Goal: Information Seeking & Learning: Learn about a topic

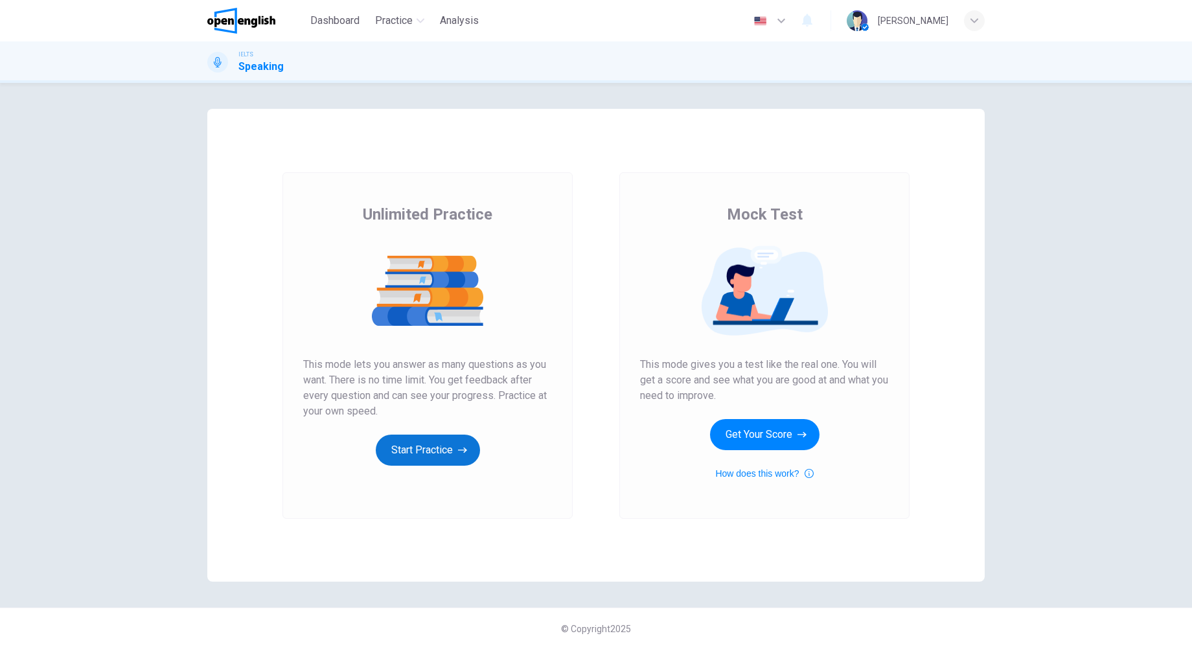
click at [402, 451] on button "Start Practice" at bounding box center [428, 450] width 104 height 31
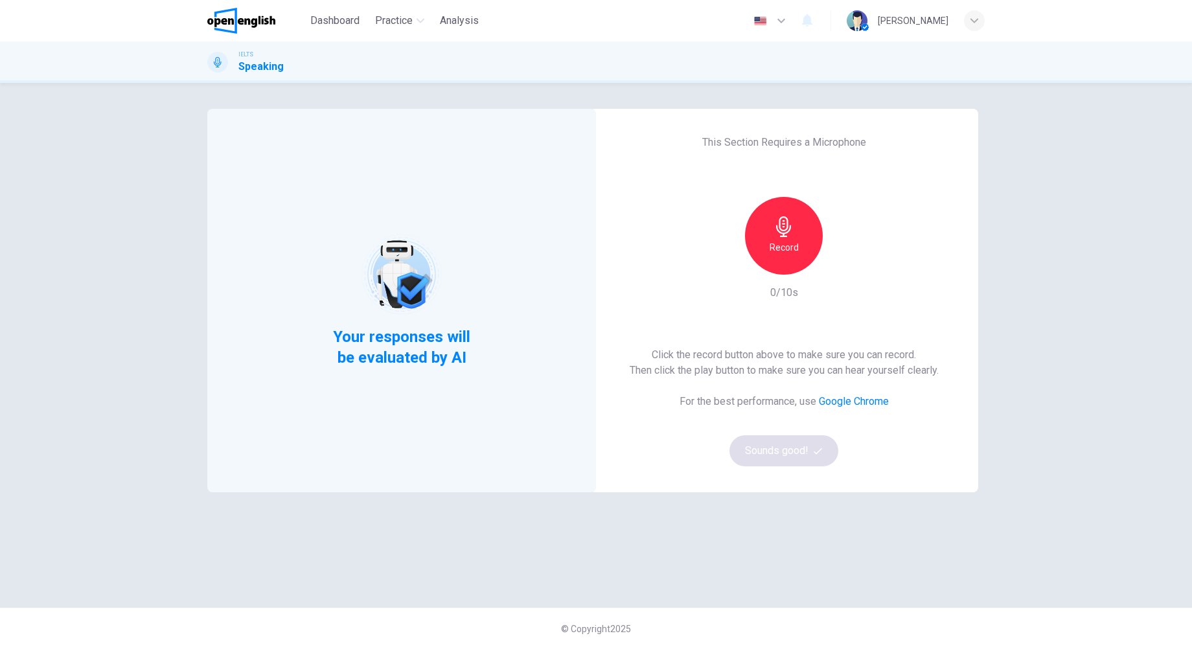
click at [790, 245] on h6 "Record" at bounding box center [783, 248] width 29 height 16
click at [790, 245] on h6 "Stop" at bounding box center [783, 248] width 19 height 16
click at [808, 451] on button "Sounds good!" at bounding box center [783, 450] width 109 height 31
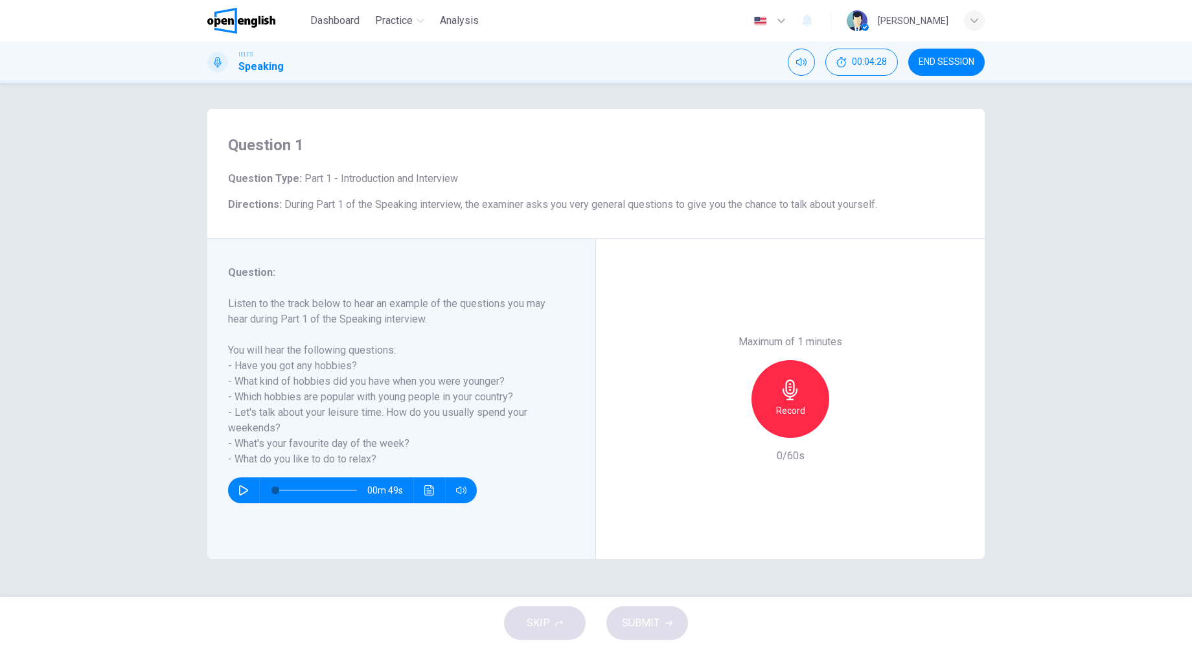
click at [806, 389] on div "Record" at bounding box center [790, 399] width 78 height 78
click at [665, 623] on icon "button" at bounding box center [668, 623] width 8 height 6
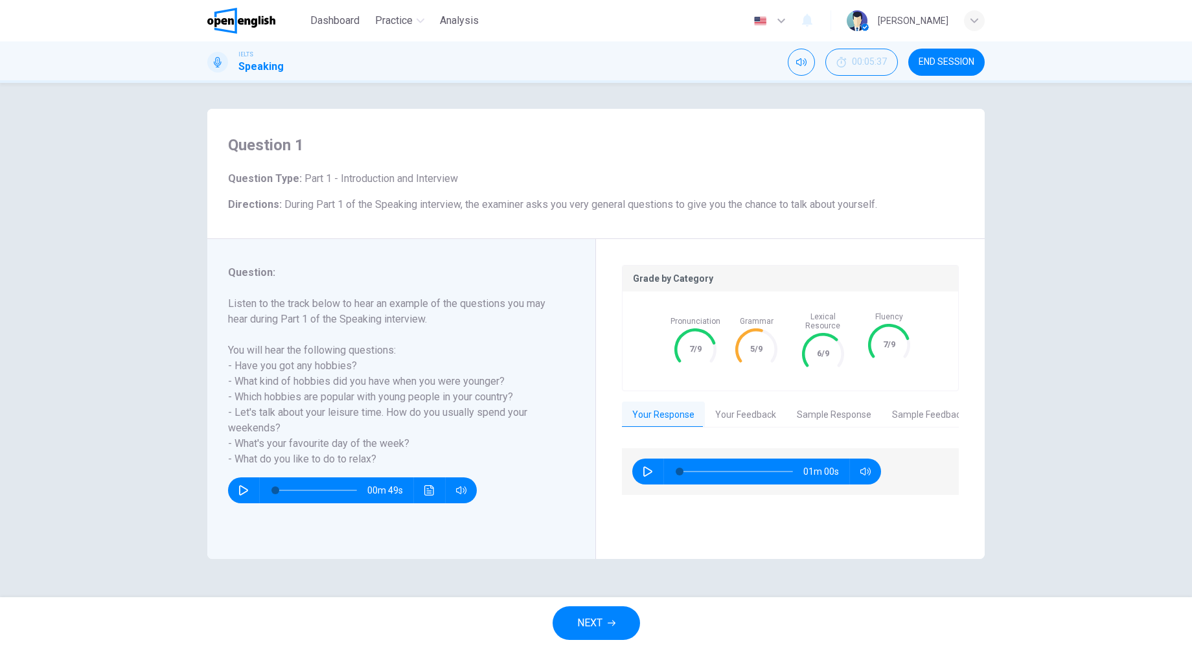
click at [587, 618] on span "NEXT" at bounding box center [589, 623] width 25 height 18
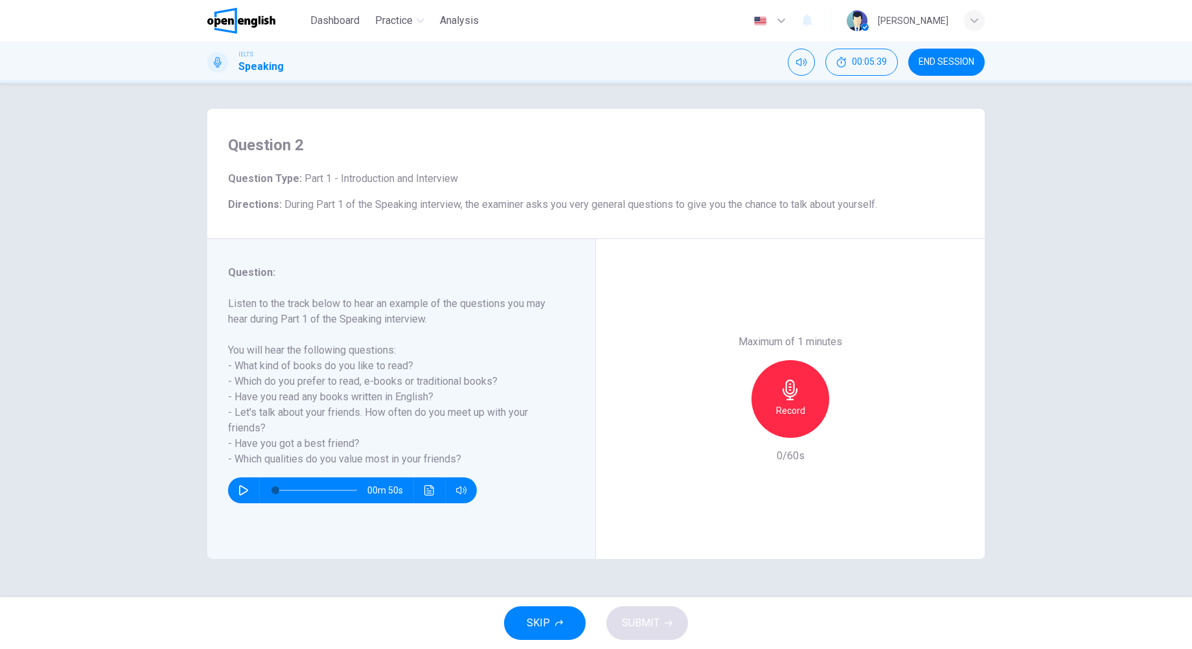
click at [561, 618] on button "SKIP" at bounding box center [545, 623] width 82 height 34
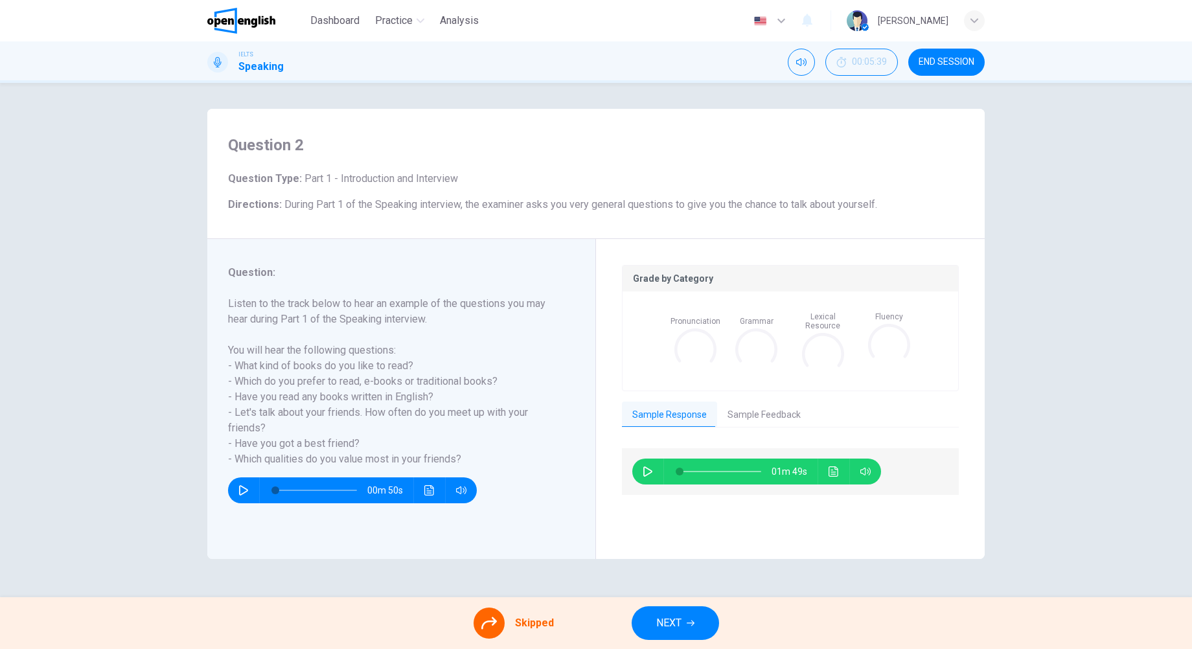
click at [681, 620] on span "NEXT" at bounding box center [668, 623] width 25 height 18
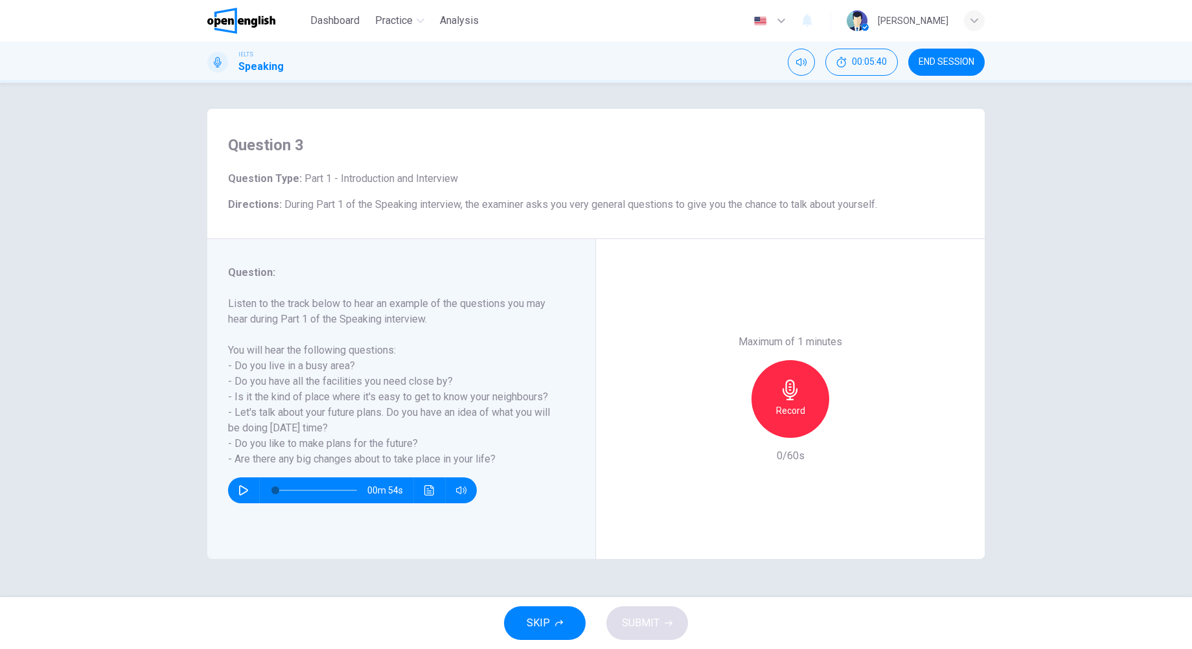
click at [556, 618] on button "SKIP" at bounding box center [545, 623] width 82 height 34
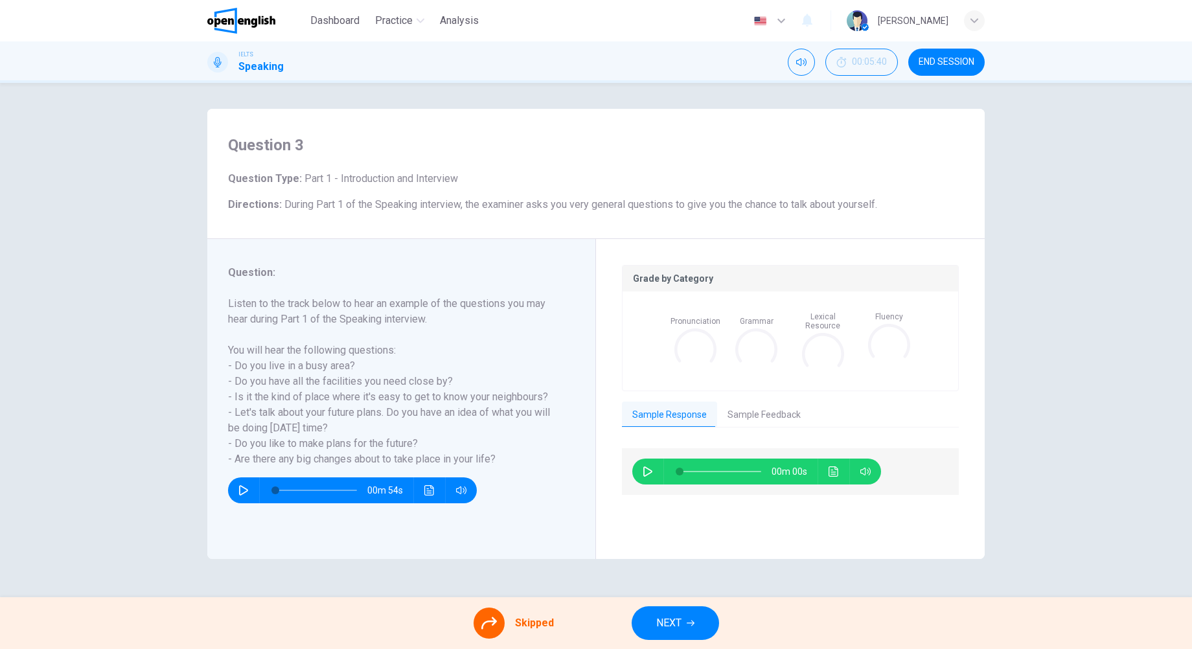
click at [672, 622] on span "NEXT" at bounding box center [668, 623] width 25 height 18
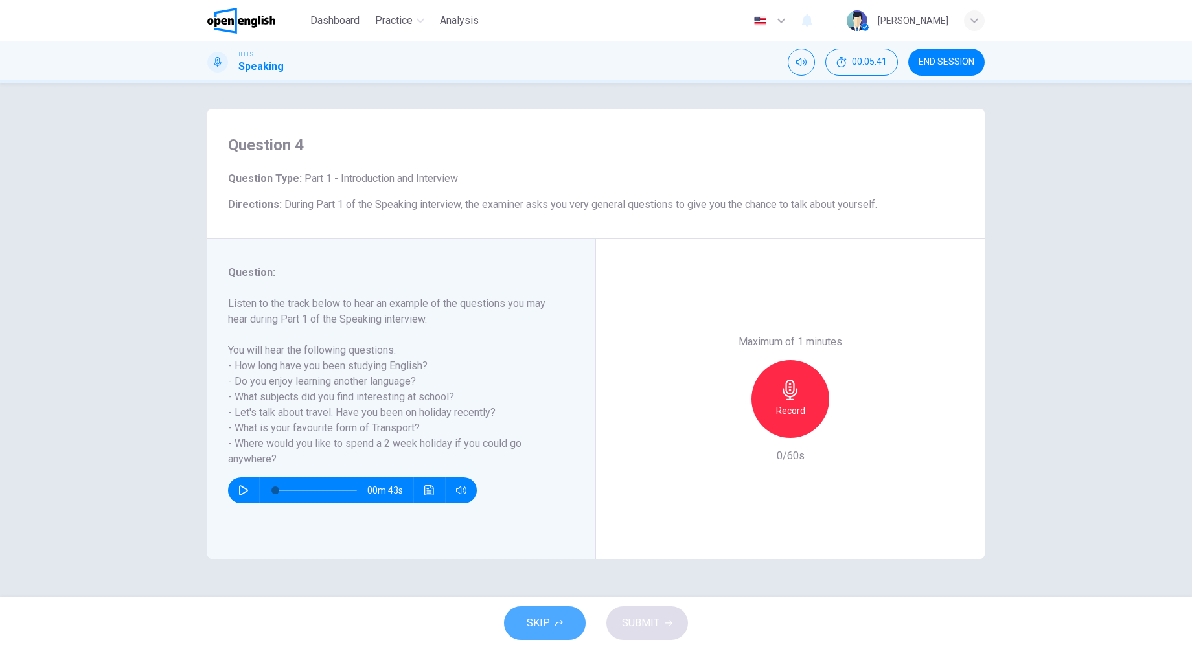
click at [552, 617] on button "SKIP" at bounding box center [545, 623] width 82 height 34
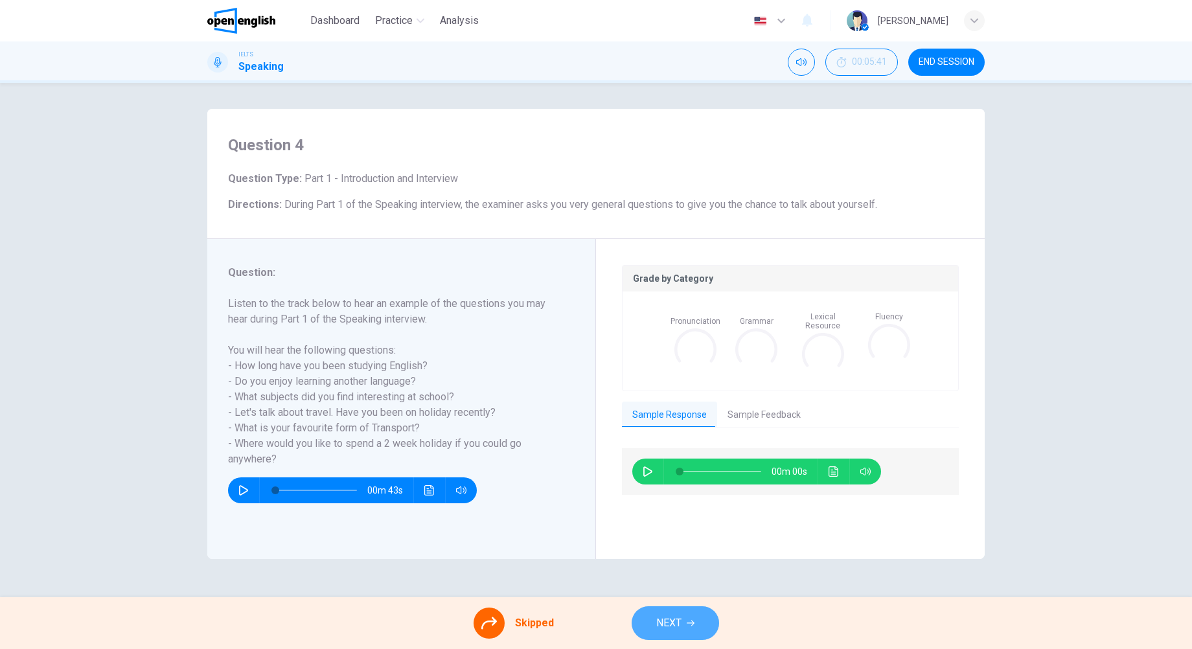
click at [648, 625] on button "NEXT" at bounding box center [674, 623] width 87 height 34
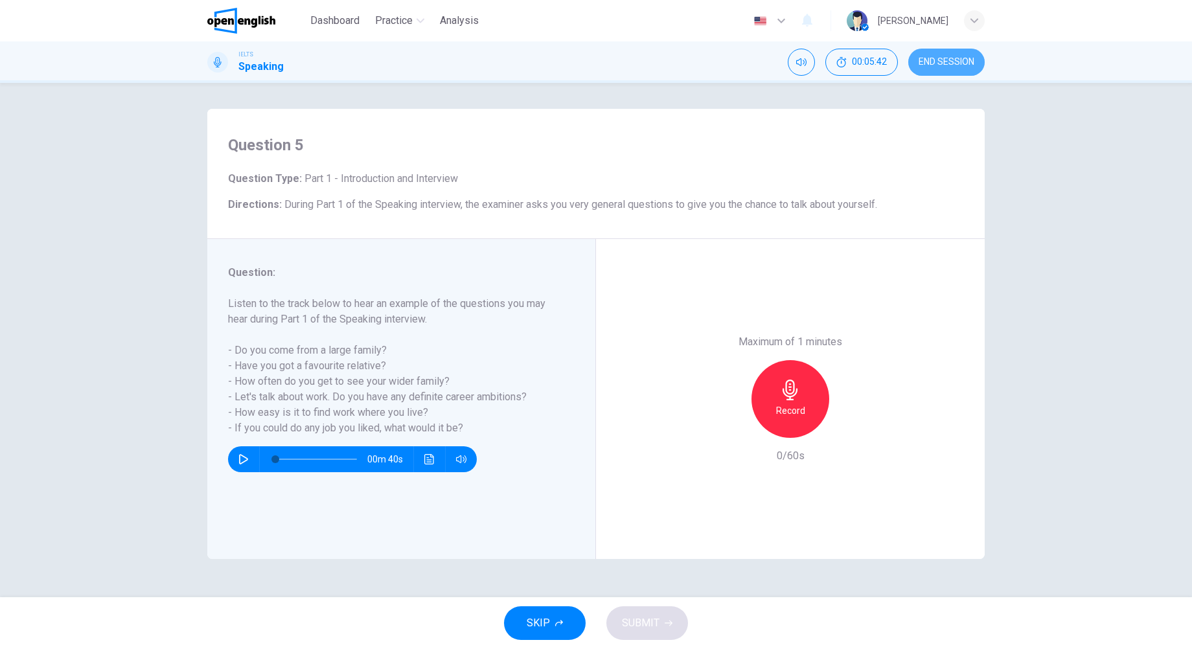
click at [949, 51] on button "END SESSION" at bounding box center [946, 62] width 76 height 27
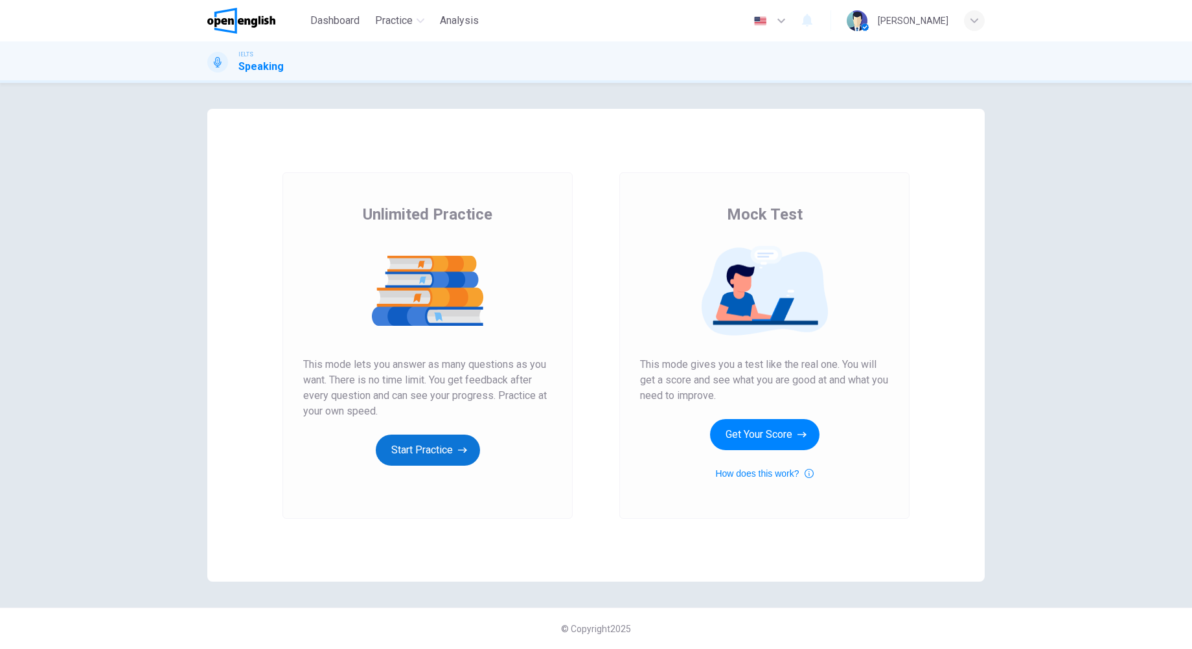
click at [449, 455] on button "Start Practice" at bounding box center [428, 450] width 104 height 31
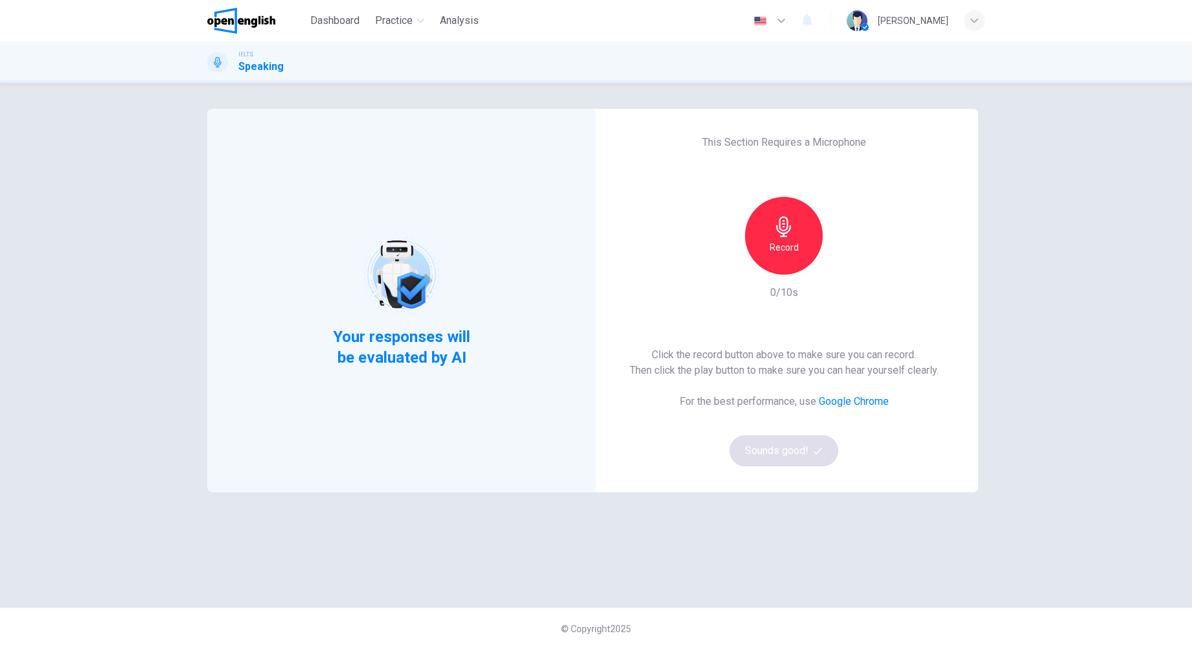
click at [780, 220] on icon "button" at bounding box center [783, 226] width 21 height 21
click at [795, 234] on div "Stop" at bounding box center [784, 236] width 78 height 78
click at [801, 448] on button "Sounds good!" at bounding box center [783, 450] width 109 height 31
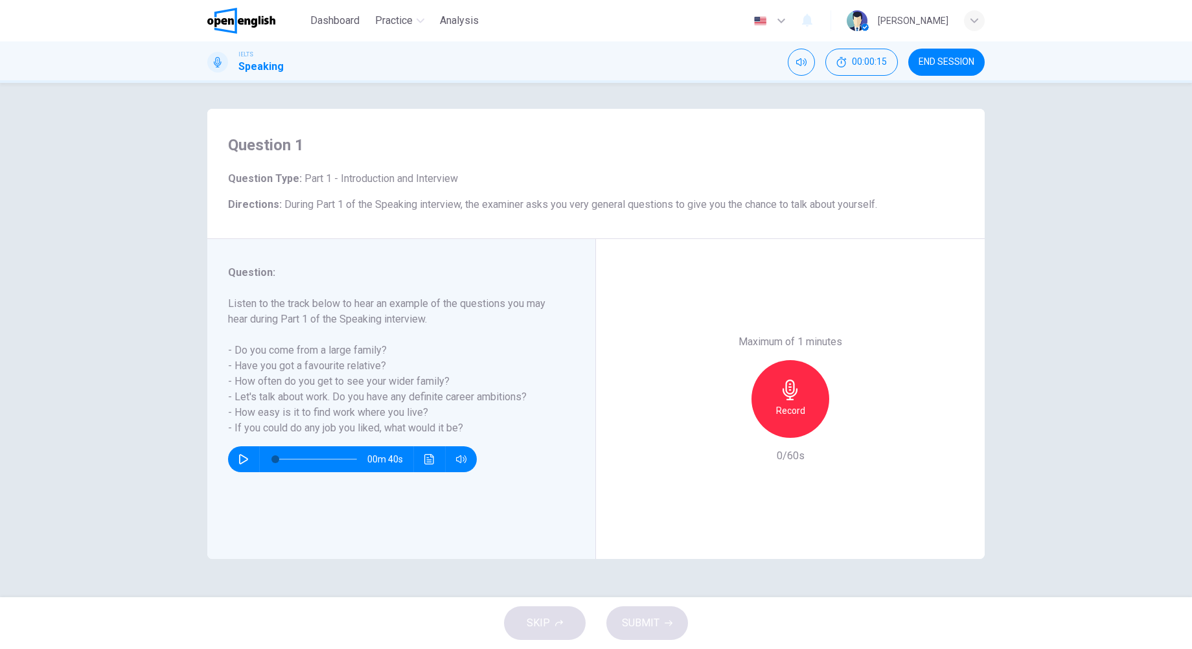
click at [253, 458] on button "button" at bounding box center [243, 459] width 21 height 26
click at [248, 464] on icon "button" at bounding box center [243, 459] width 10 height 10
click at [249, 461] on button "button" at bounding box center [243, 459] width 21 height 26
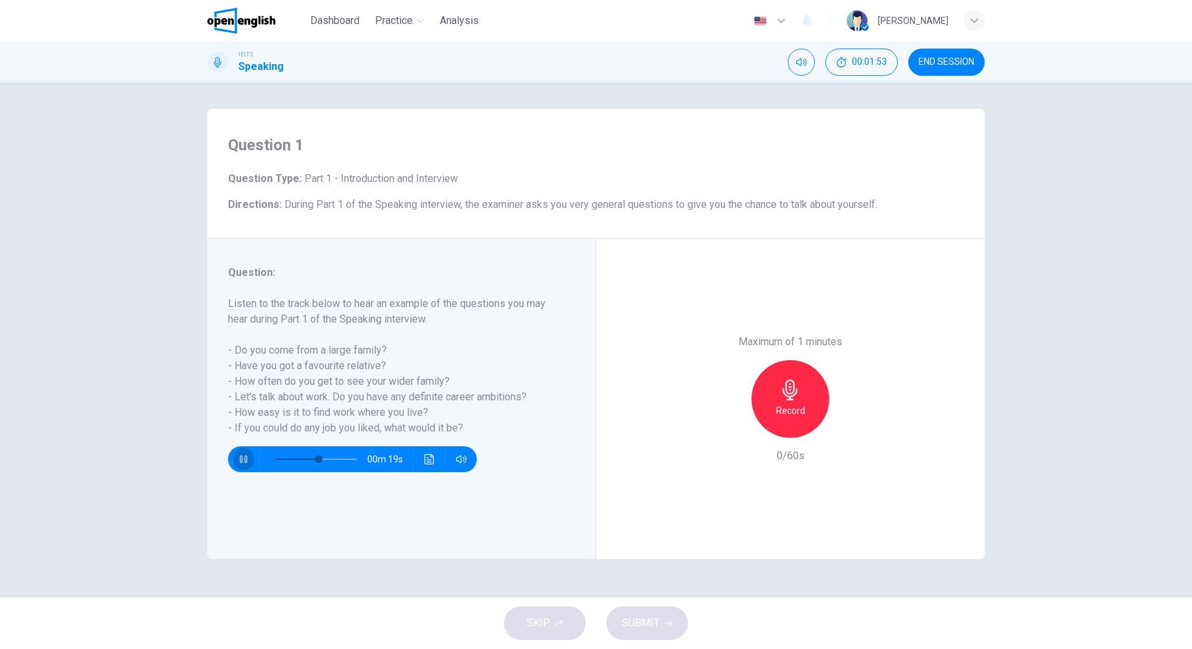
click at [249, 461] on button "button" at bounding box center [243, 459] width 21 height 26
click at [248, 460] on icon "button" at bounding box center [243, 459] width 10 height 10
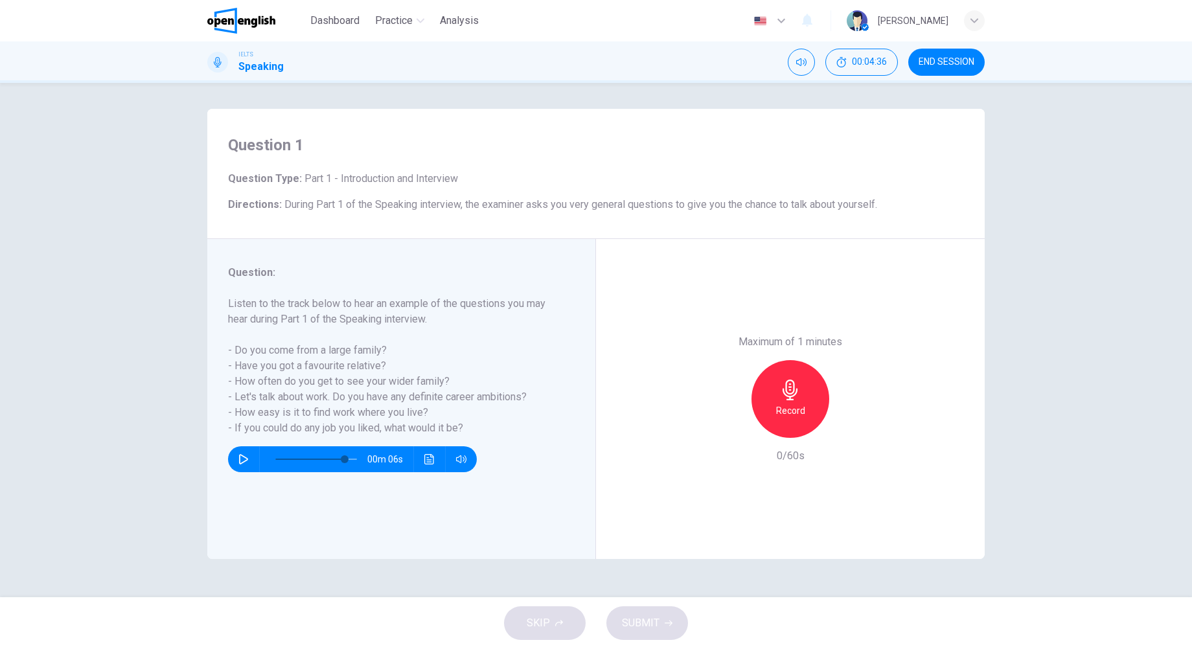
click at [247, 460] on icon "button" at bounding box center [243, 459] width 9 height 10
type input "*"
click at [792, 404] on h6 "Record" at bounding box center [790, 411] width 29 height 16
click at [661, 618] on button "SUBMIT" at bounding box center [647, 623] width 82 height 34
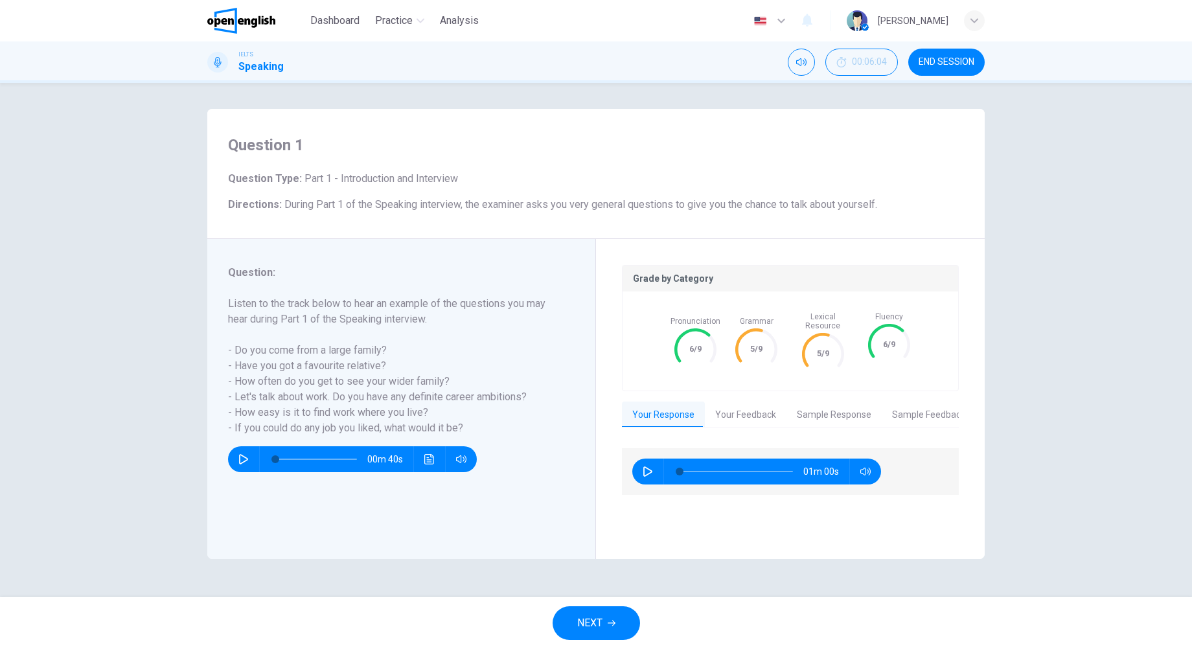
click at [603, 624] on button "NEXT" at bounding box center [595, 623] width 87 height 34
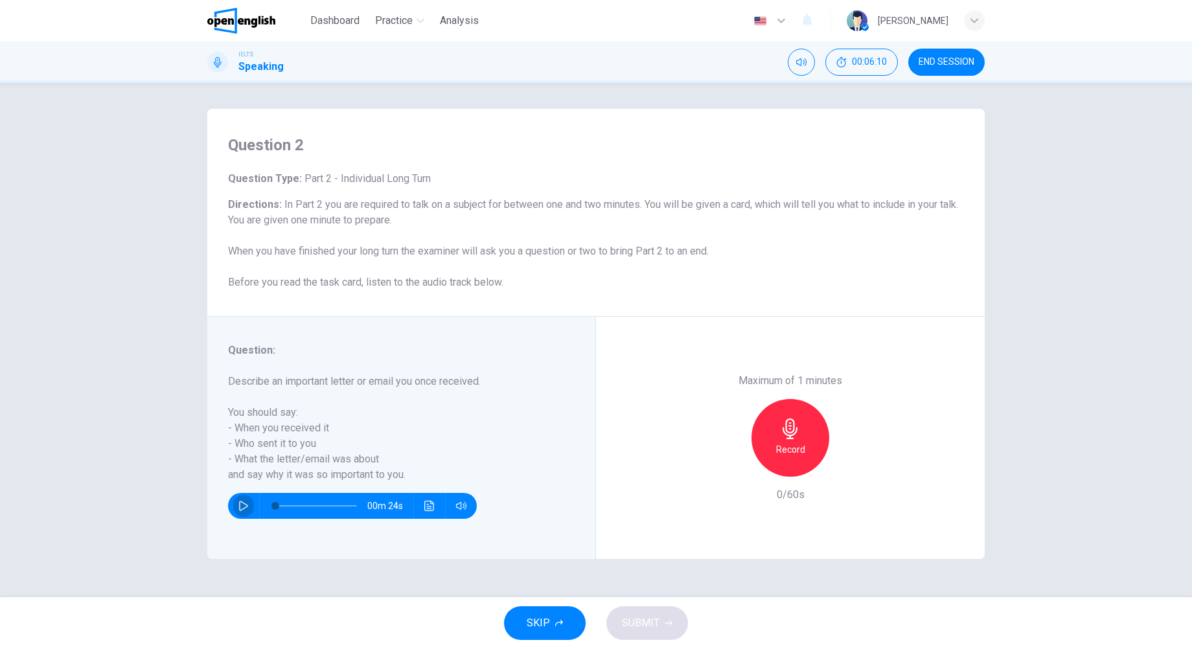
click at [246, 506] on icon "button" at bounding box center [243, 506] width 9 height 10
click at [243, 506] on icon "button" at bounding box center [243, 506] width 10 height 10
click at [800, 442] on h6 "Record" at bounding box center [790, 450] width 29 height 16
click at [650, 617] on span "SUBMIT" at bounding box center [641, 623] width 38 height 18
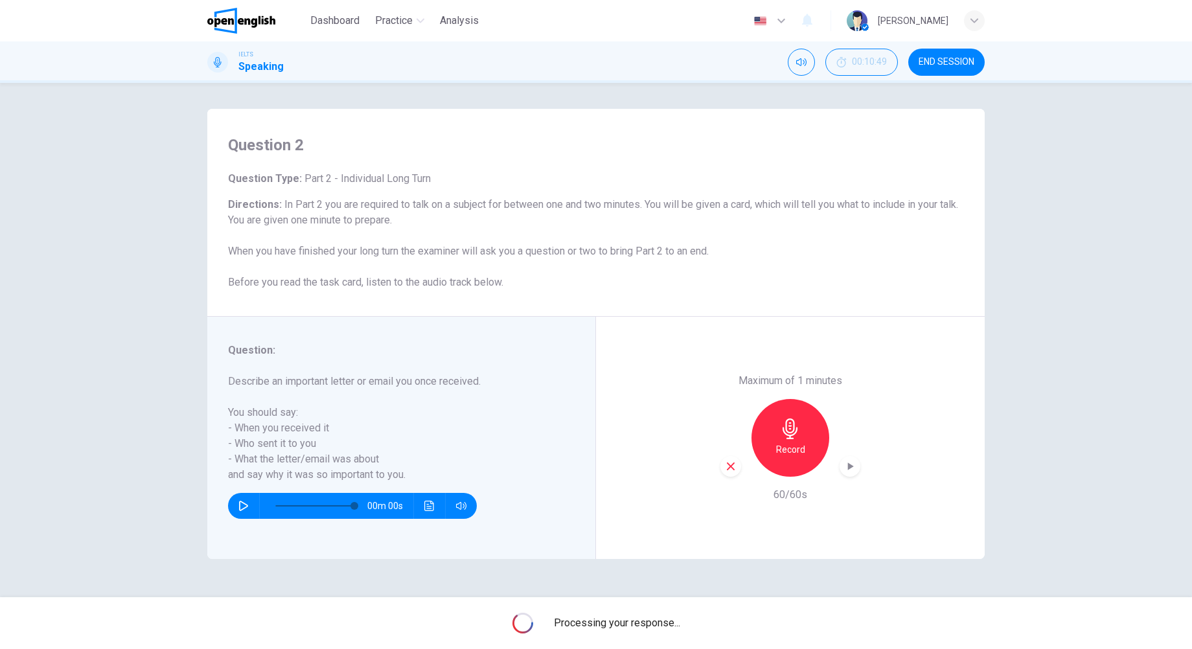
click at [604, 157] on div "Question 2 Question Type : Part 2 - Individual Long Turn Directions : In Part 2…" at bounding box center [595, 213] width 777 height 208
type input "*"
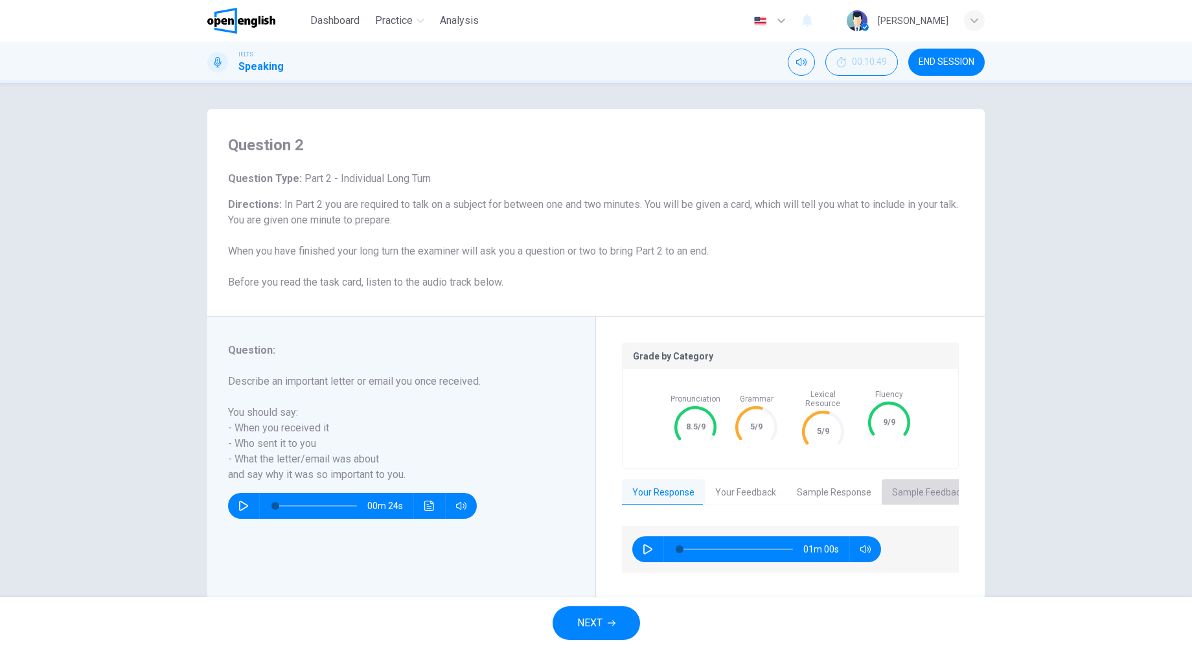
click at [914, 492] on button "Sample Feedback" at bounding box center [928, 492] width 94 height 27
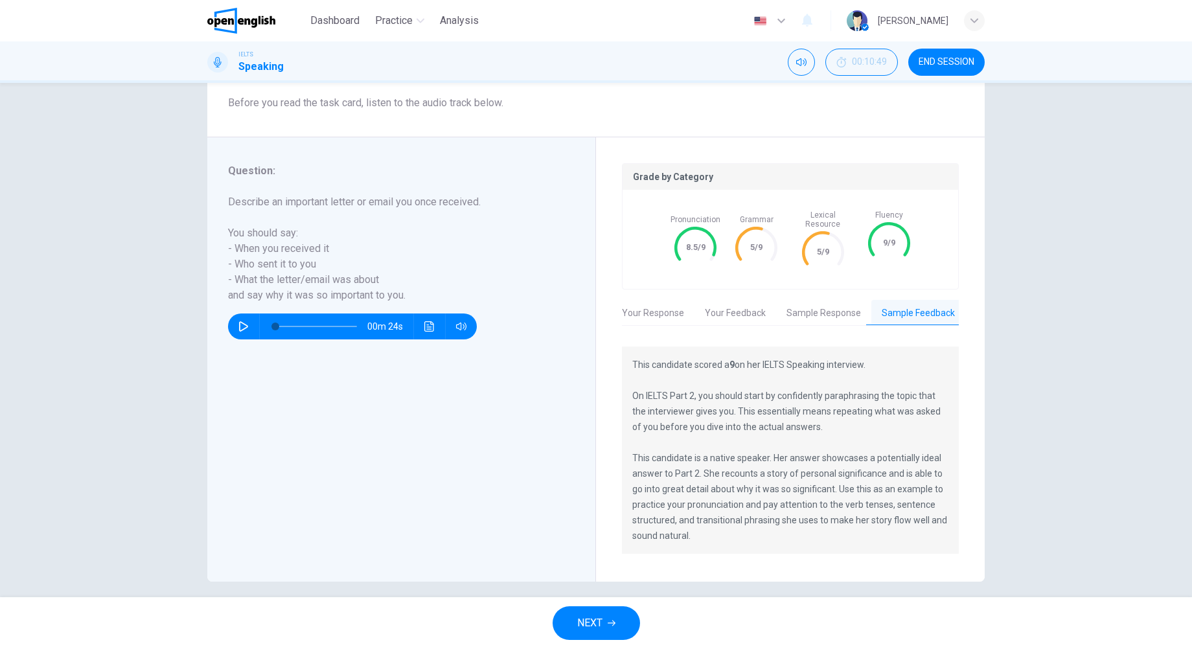
scroll to position [181, 0]
click at [816, 308] on button "Sample Response" at bounding box center [823, 312] width 95 height 27
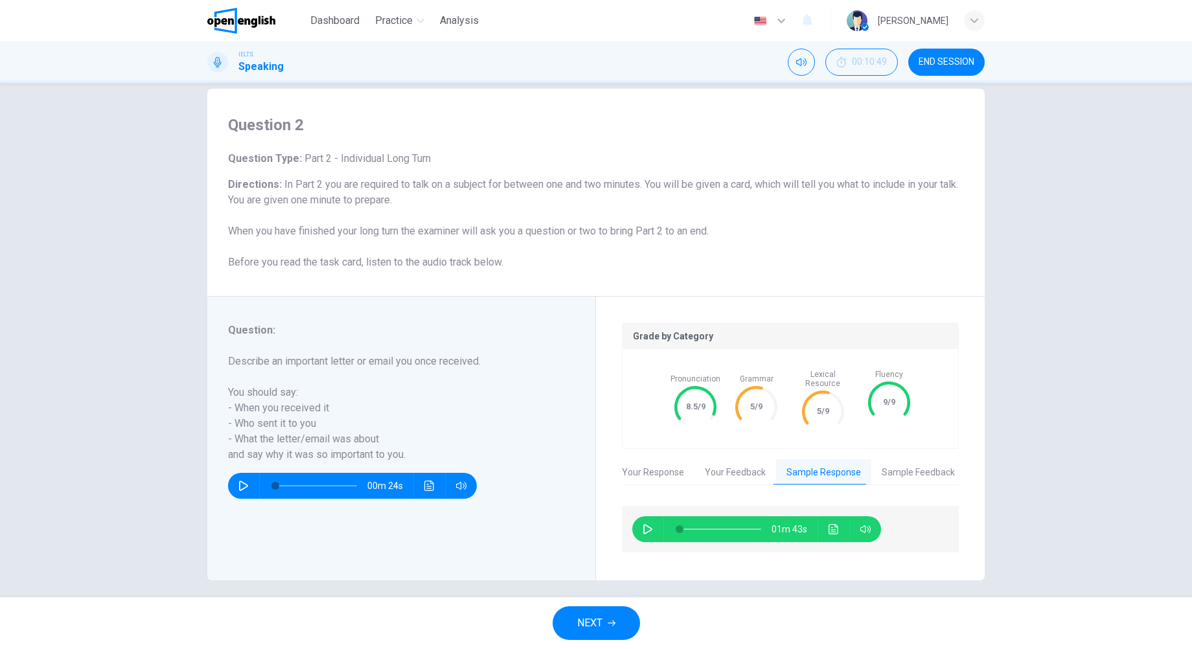
click at [731, 460] on button "Your Feedback" at bounding box center [735, 472] width 82 height 27
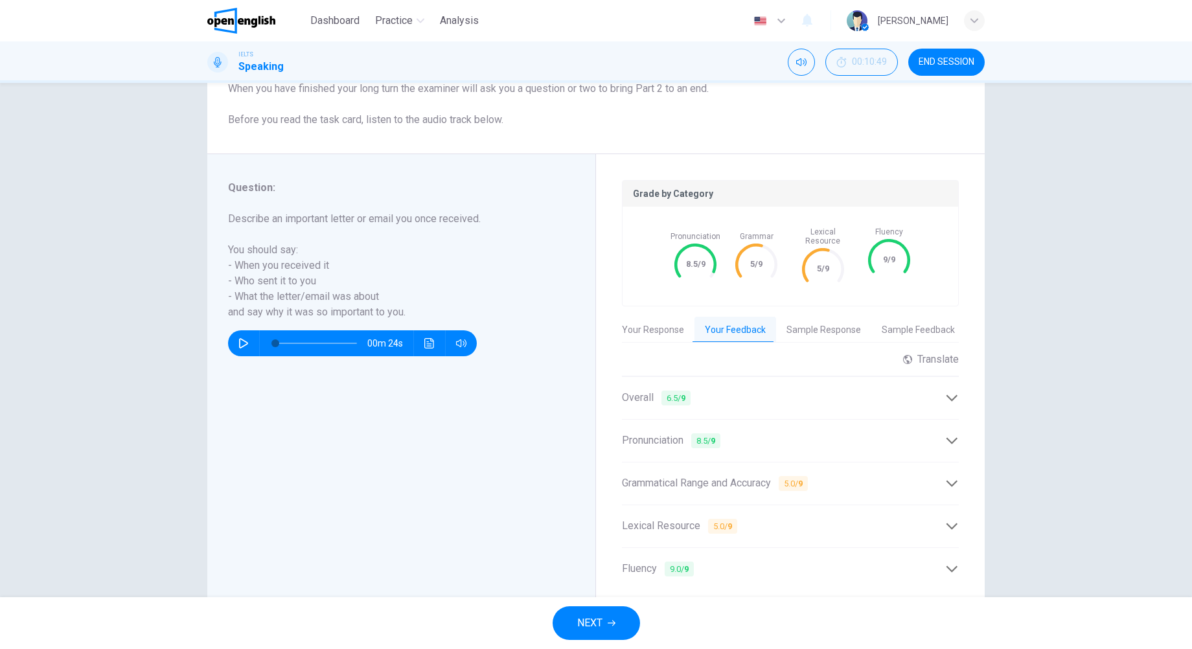
scroll to position [200, 0]
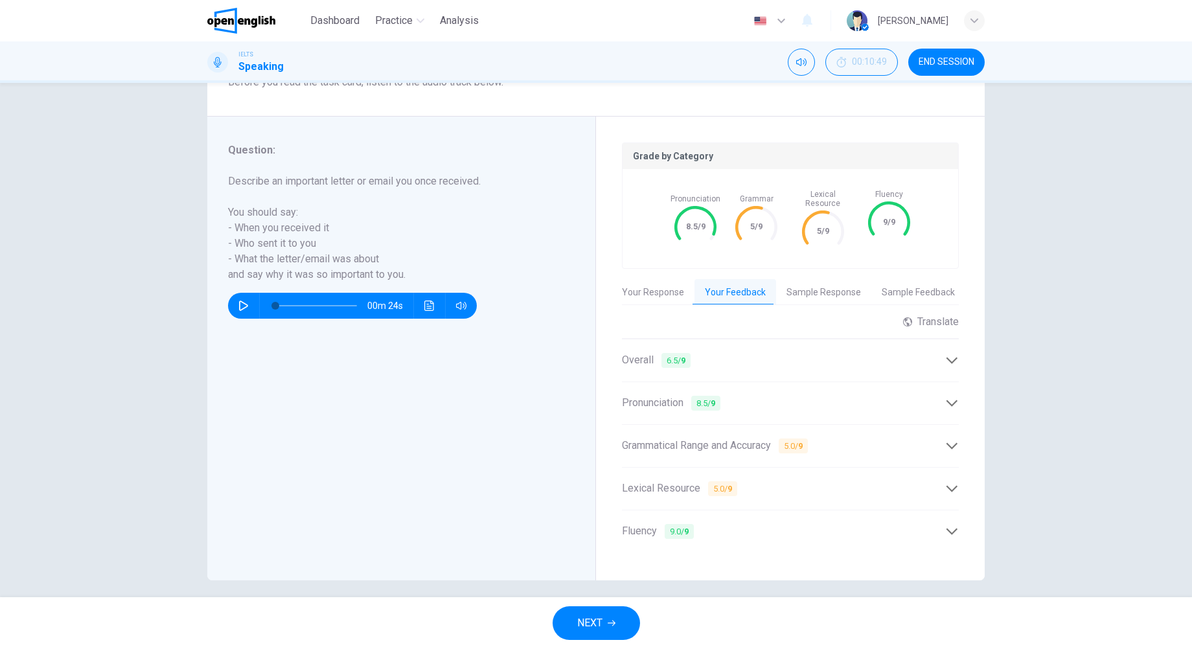
click at [819, 481] on div "Lexical Resource 5.0 / 9" at bounding box center [783, 489] width 323 height 16
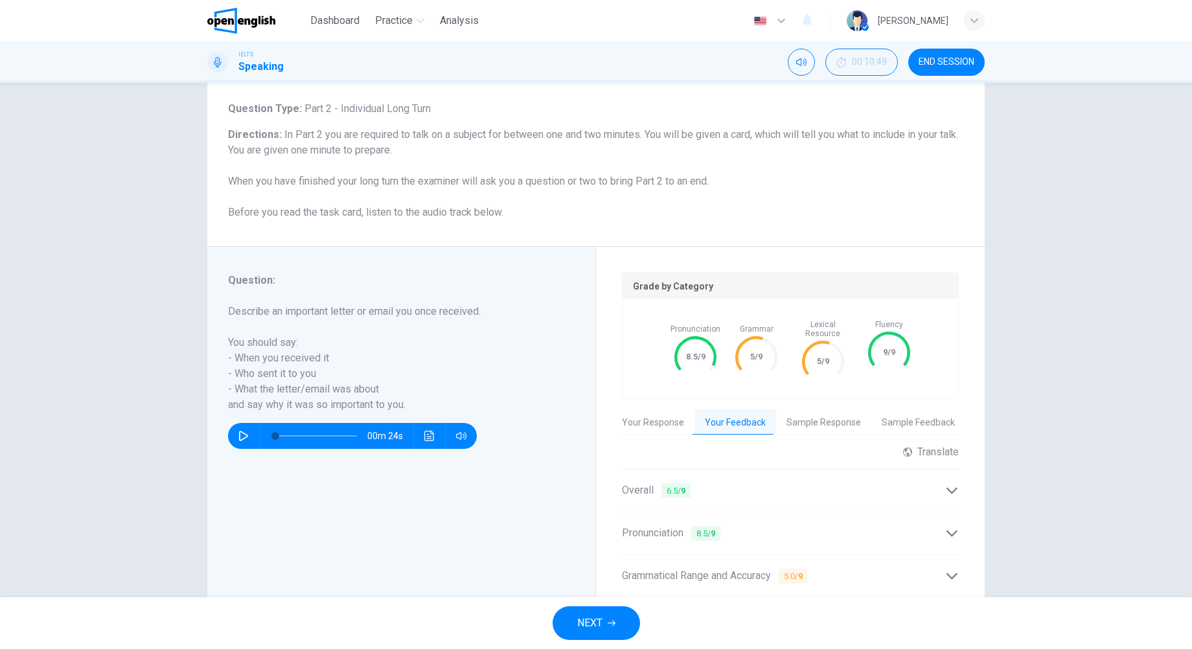
scroll to position [286, 0]
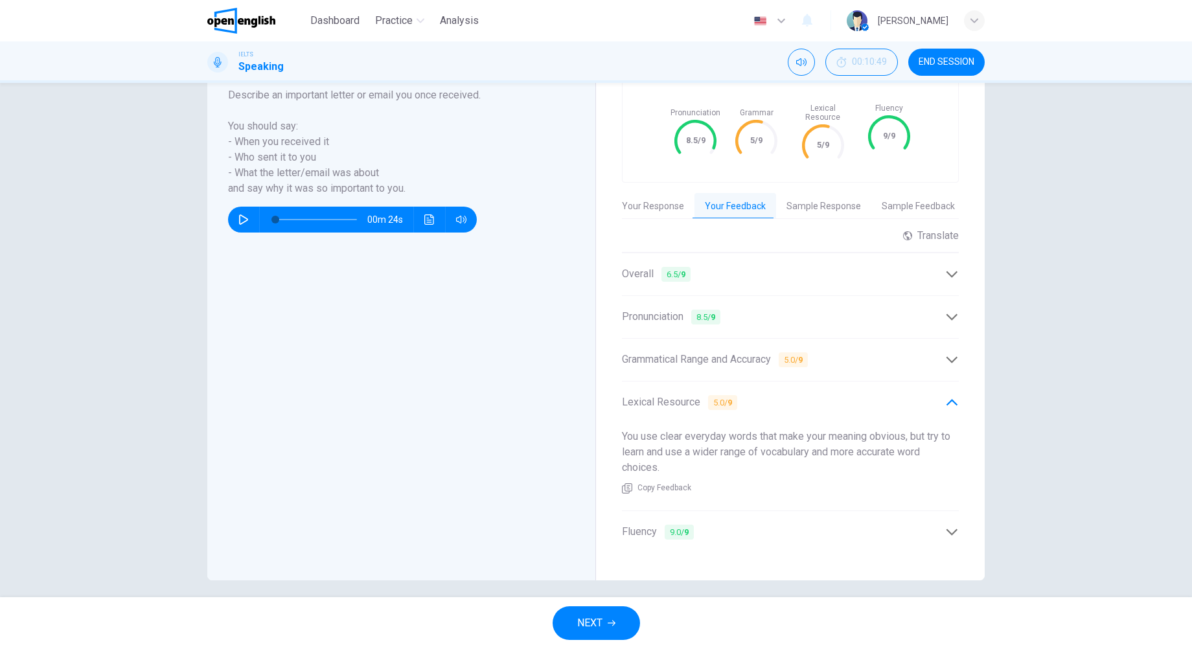
click at [595, 613] on button "NEXT" at bounding box center [595, 623] width 87 height 34
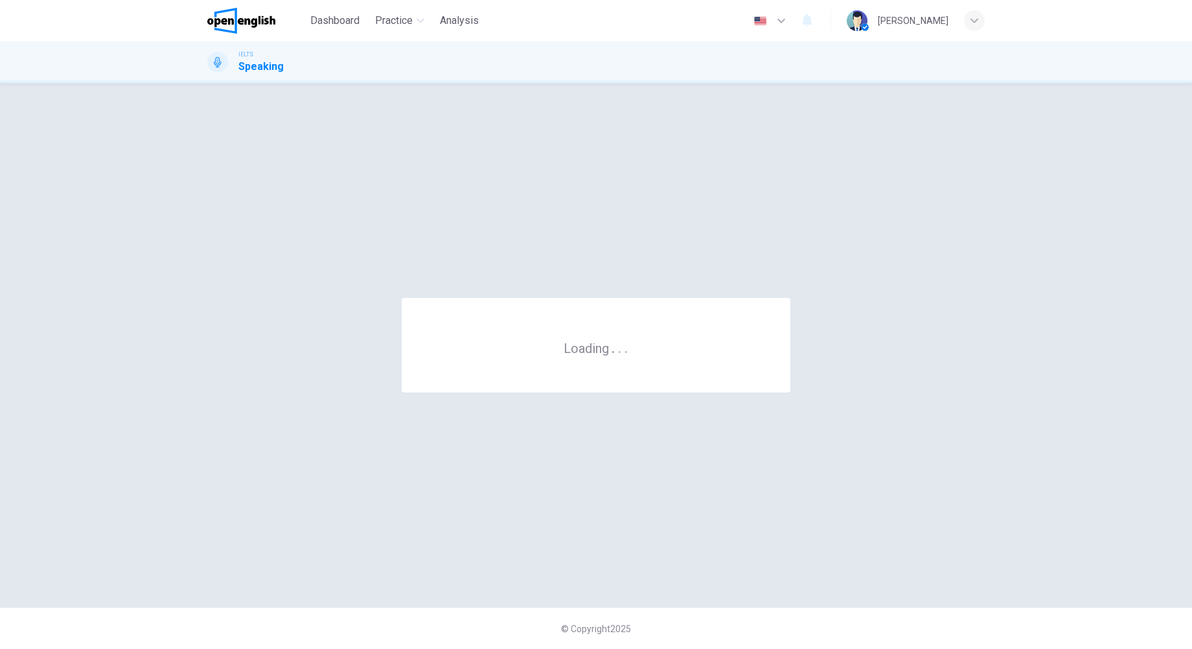
scroll to position [0, 0]
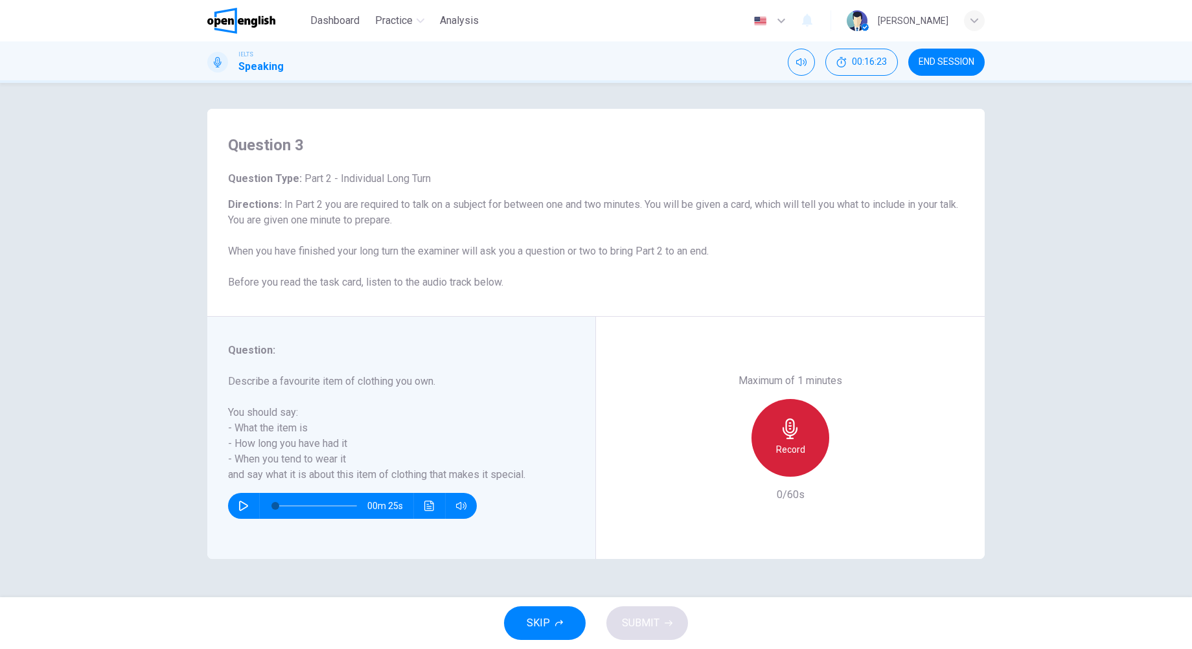
click at [792, 445] on h6 "Record" at bounding box center [790, 450] width 29 height 16
click at [645, 618] on span "SUBMIT" at bounding box center [641, 623] width 38 height 18
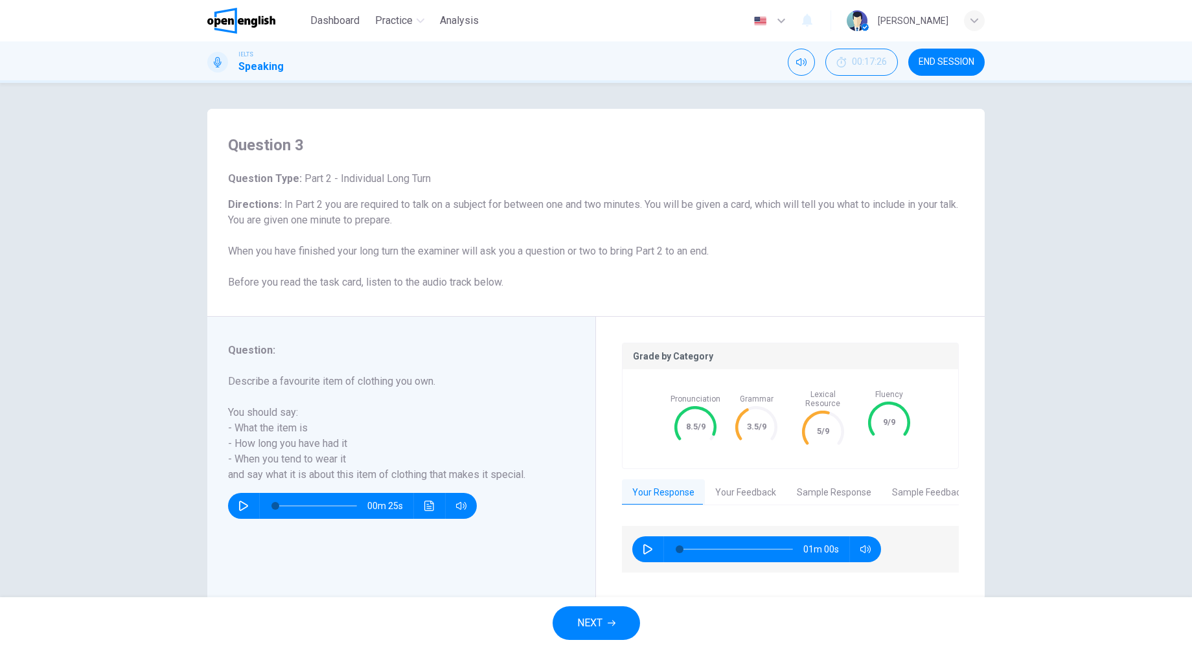
click at [911, 488] on button "Sample Feedback" at bounding box center [928, 492] width 94 height 27
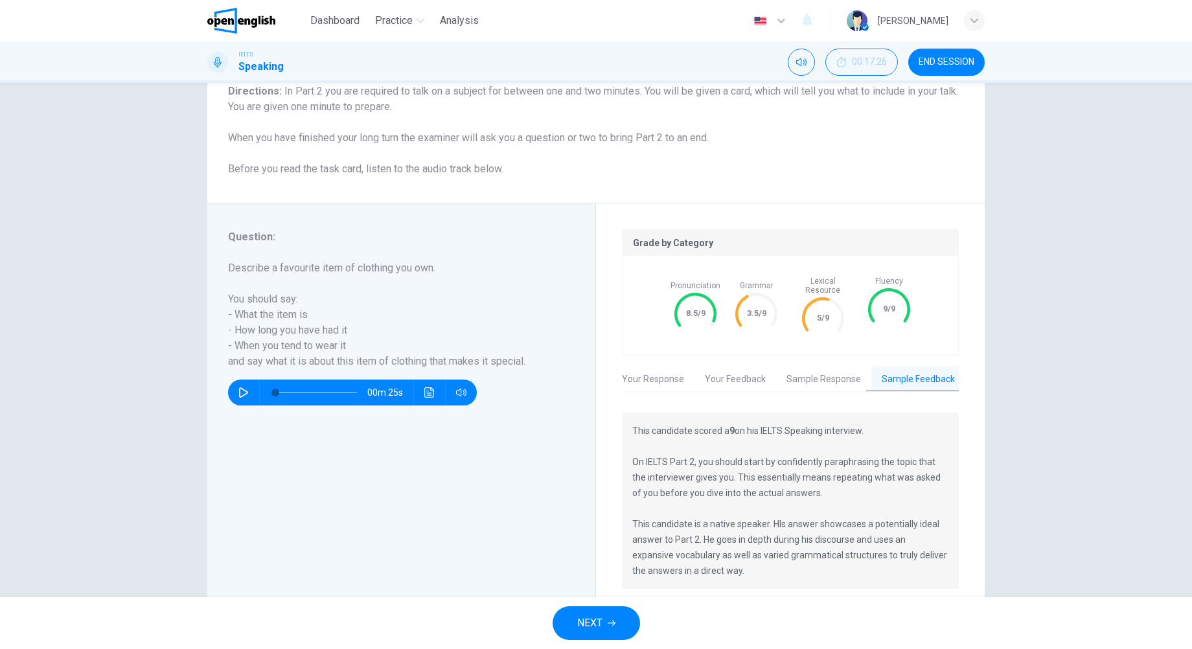
scroll to position [150, 0]
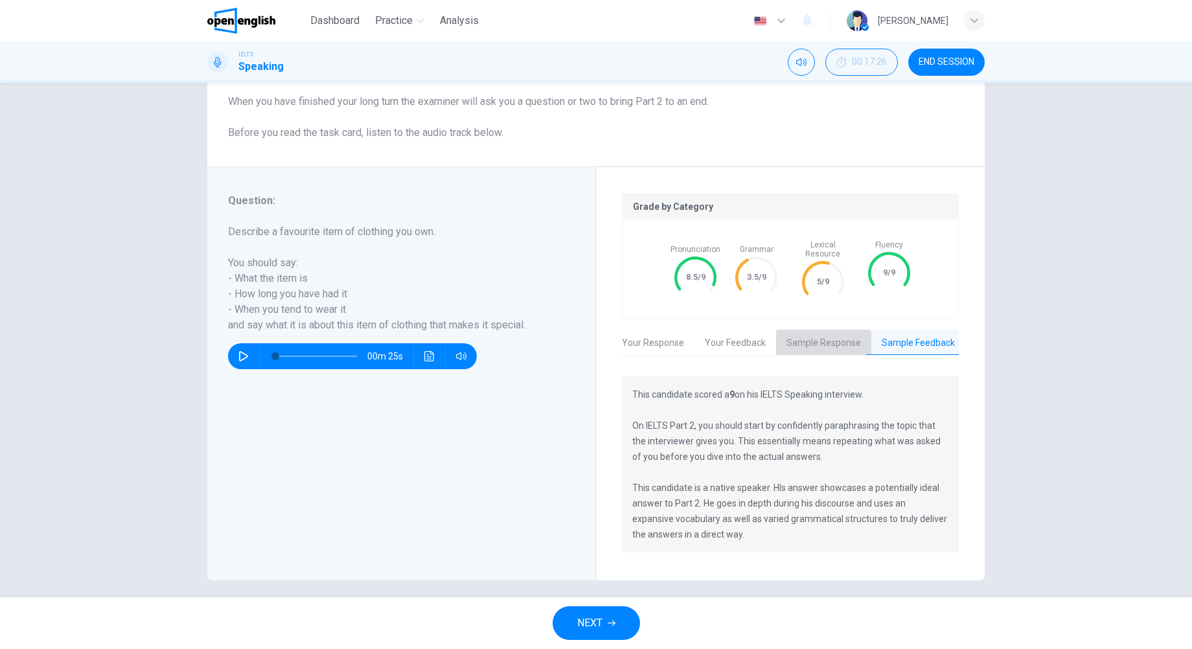
click at [818, 339] on button "Sample Response" at bounding box center [823, 343] width 95 height 27
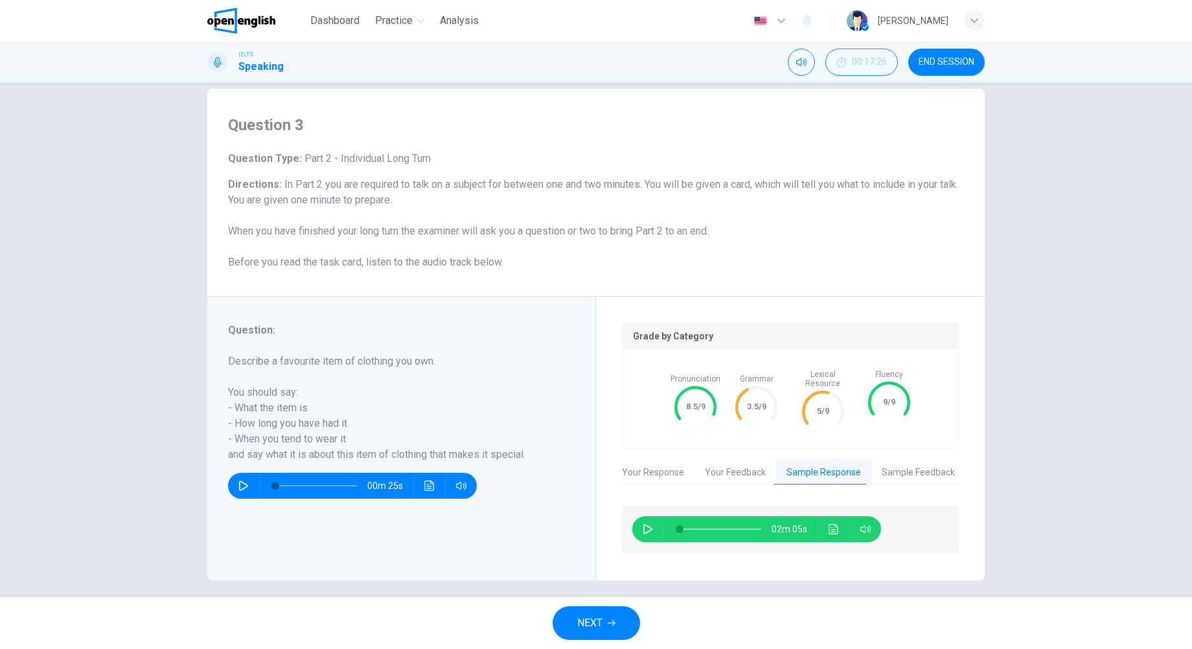
click at [724, 462] on button "Your Feedback" at bounding box center [735, 472] width 82 height 27
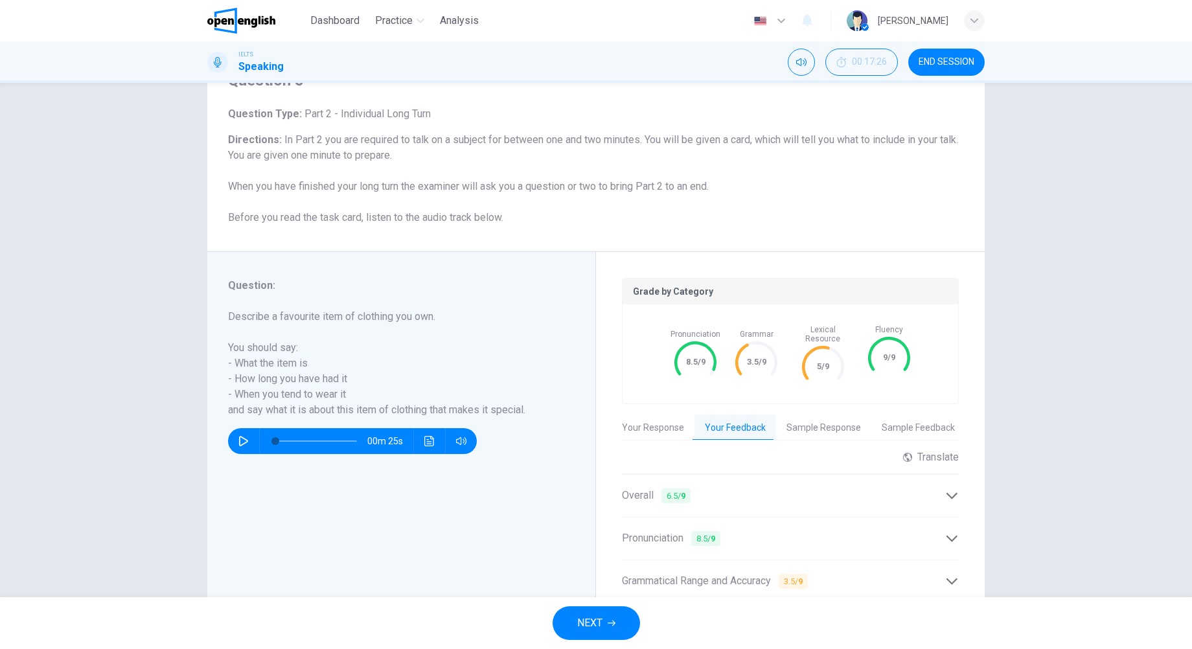
scroll to position [200, 0]
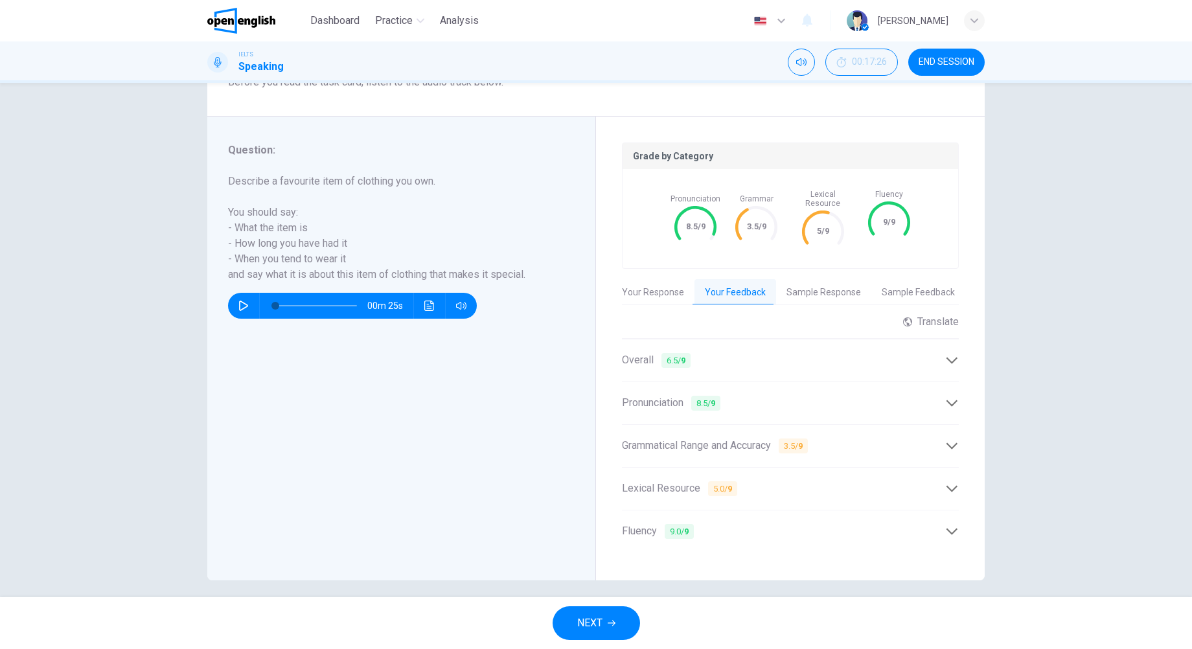
click at [854, 440] on div "Grammatical Range and Accuracy 3.5 / 9" at bounding box center [783, 446] width 323 height 16
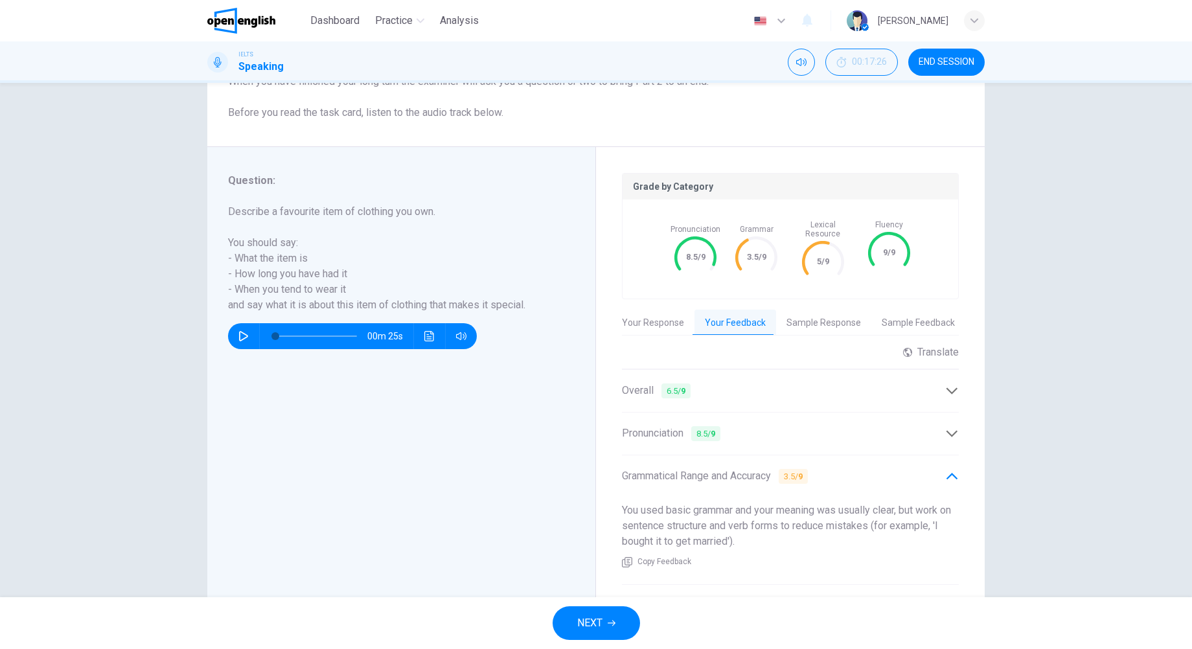
scroll to position [135, 0]
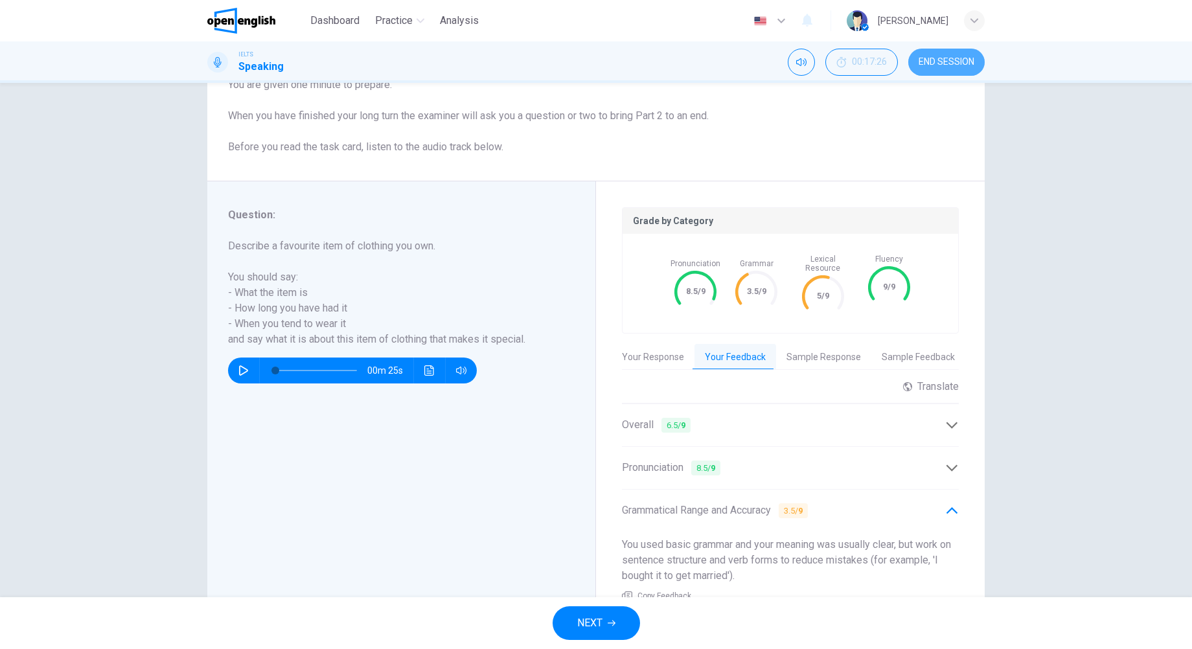
click at [965, 67] on button "END SESSION" at bounding box center [946, 62] width 76 height 27
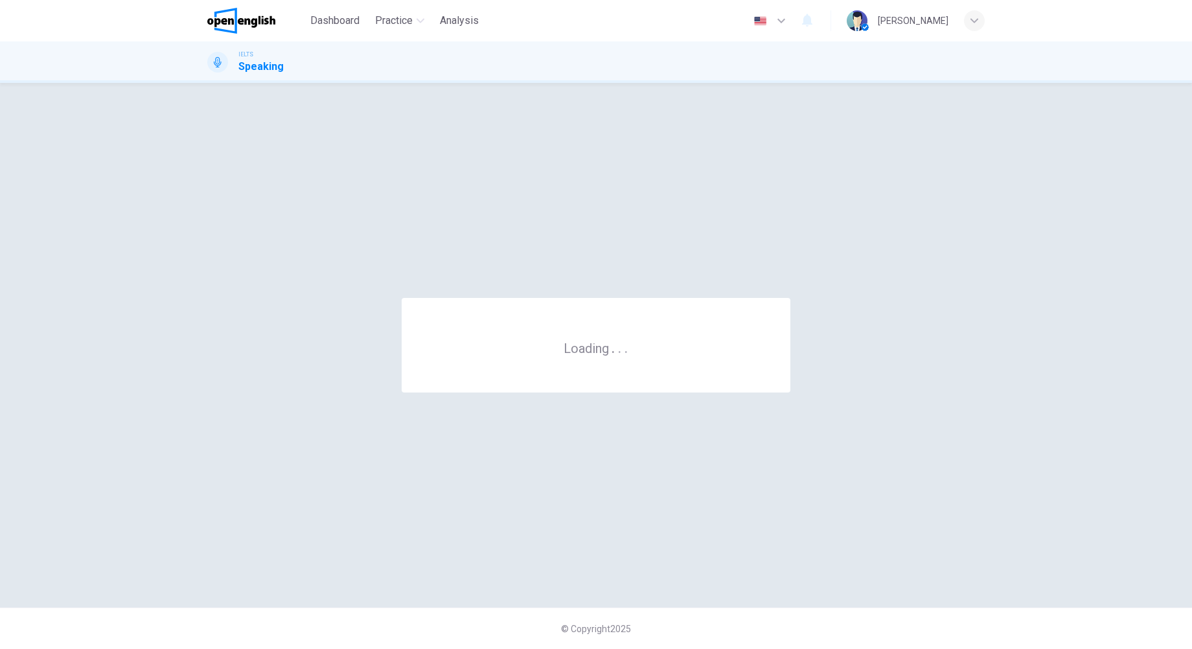
scroll to position [0, 0]
